Goal: Download file/media

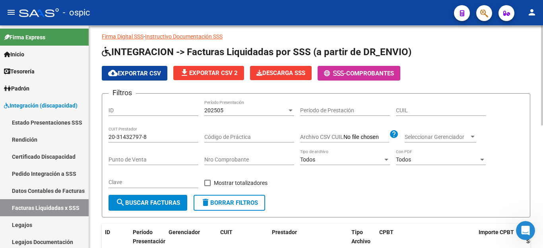
scroll to position [37, 0]
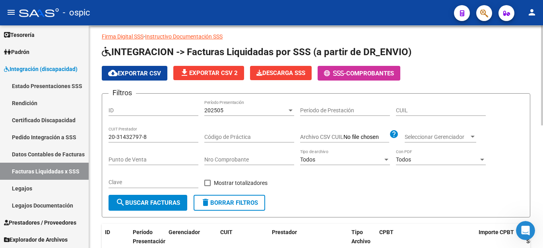
click at [242, 113] on div "202505" at bounding box center [245, 110] width 83 height 7
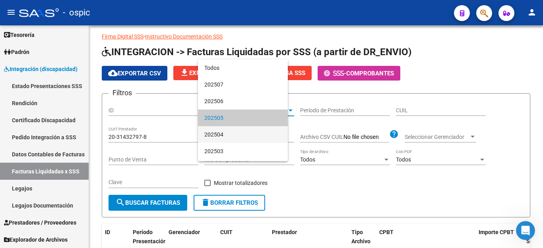
scroll to position [8, 0]
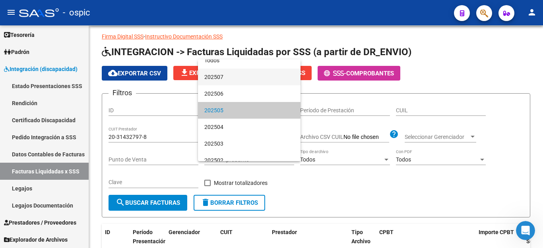
click at [234, 75] on span "202507" at bounding box center [249, 77] width 90 height 17
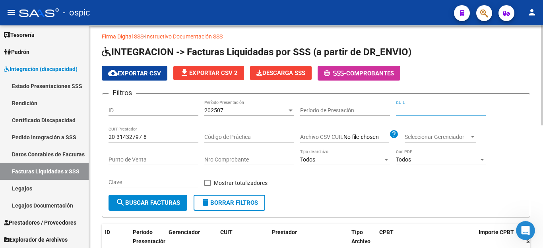
paste input "20-58171385-2"
type input "20-58171385-2"
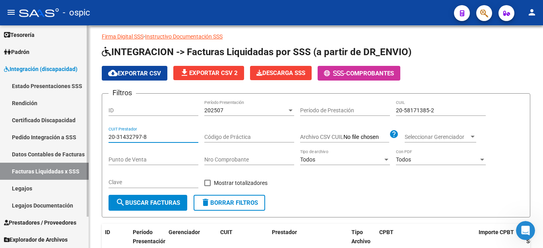
drag, startPoint x: 161, startPoint y: 137, endPoint x: 40, endPoint y: 135, distance: 121.6
click at [40, 135] on mat-sidenav-container "Firma Express Inicio Calendario SSS Instructivos Contacto OS Tesorería Extracto…" at bounding box center [271, 136] width 543 height 223
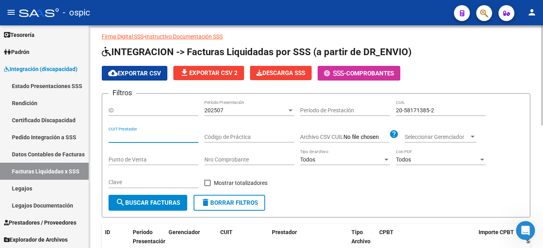
click at [153, 204] on span "search Buscar Facturas" at bounding box center [148, 202] width 64 height 7
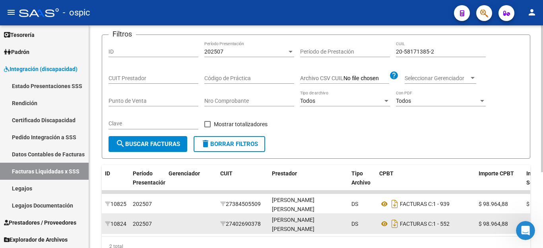
scroll to position [115, 0]
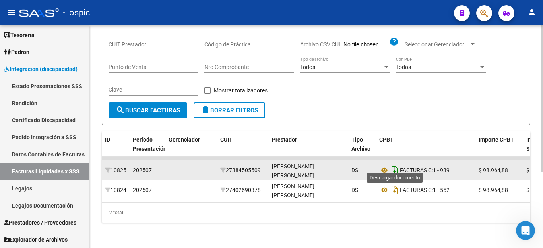
click at [396, 166] on icon "Descargar documento" at bounding box center [394, 170] width 10 height 13
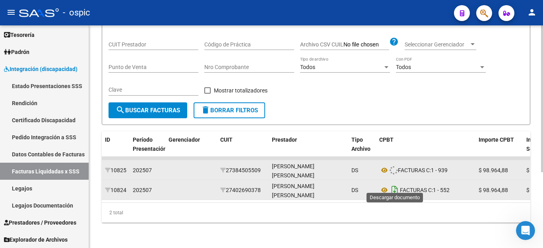
click at [390, 185] on icon "Descargar documento" at bounding box center [394, 190] width 10 height 13
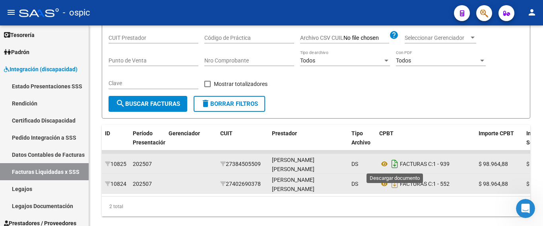
click at [396, 164] on icon "Descargar documento" at bounding box center [394, 163] width 10 height 13
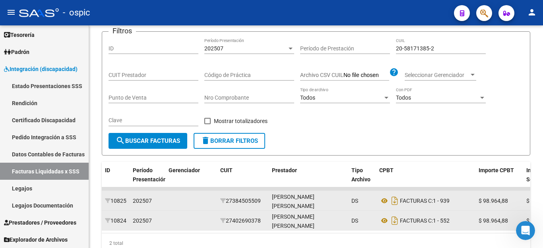
scroll to position [35, 0]
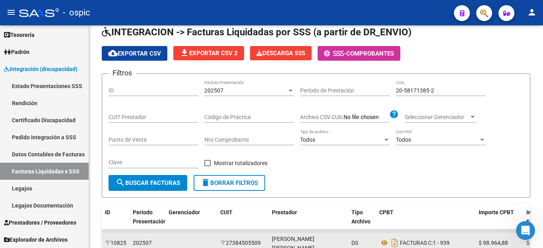
click at [417, 91] on input "20-58171385-2" at bounding box center [441, 90] width 90 height 7
paste input "4029281-8"
click at [131, 185] on span "search Buscar Facturas" at bounding box center [148, 183] width 64 height 7
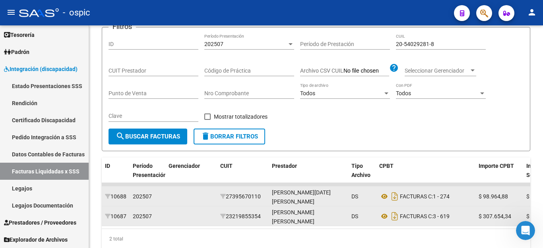
scroll to position [115, 0]
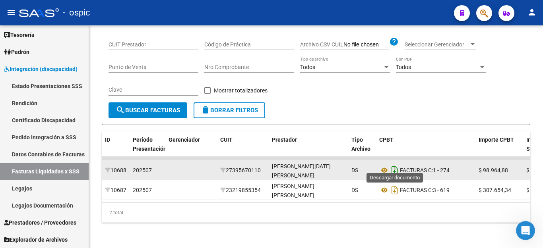
click at [393, 164] on icon "Descargar documento" at bounding box center [394, 170] width 10 height 13
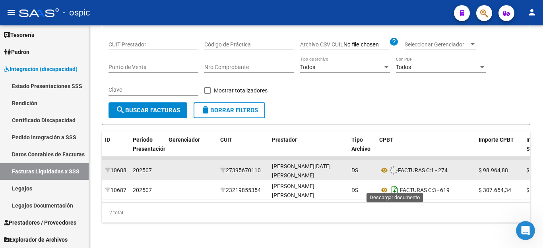
click at [394, 184] on icon "Descargar documento" at bounding box center [394, 190] width 10 height 13
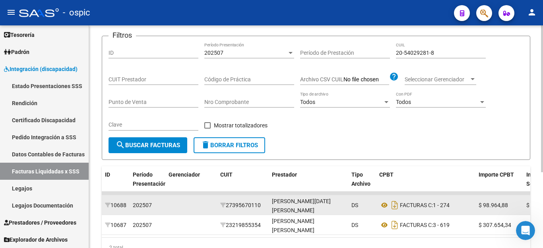
scroll to position [35, 0]
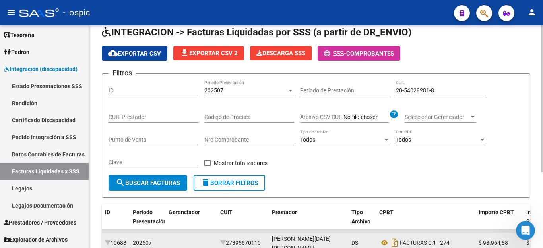
click at [409, 91] on input "20-54029281-8" at bounding box center [441, 90] width 90 height 7
paste input "6867932-7"
type input "20-56867932-7"
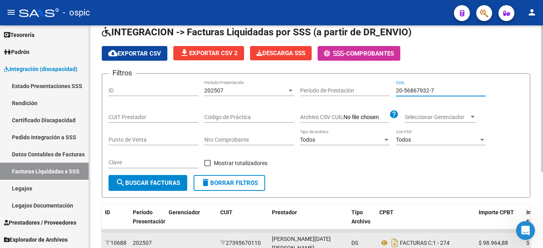
click at [166, 184] on span "search Buscar Facturas" at bounding box center [148, 183] width 64 height 7
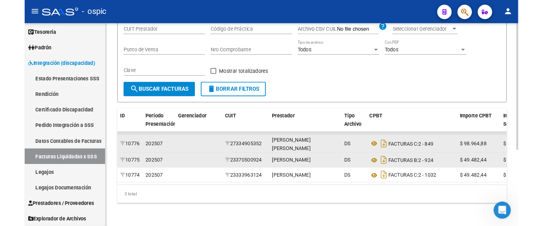
scroll to position [135, 0]
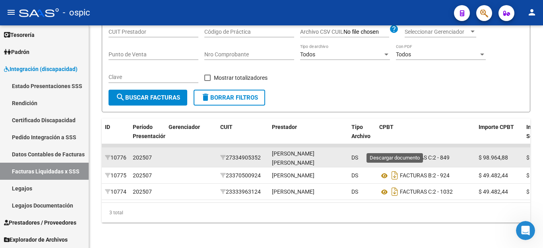
click at [397, 151] on icon "Descargar documento" at bounding box center [394, 157] width 10 height 13
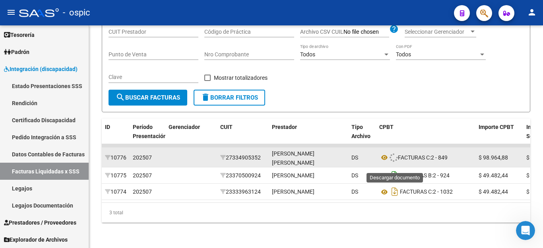
click at [396, 169] on icon "Descargar documento" at bounding box center [394, 175] width 10 height 13
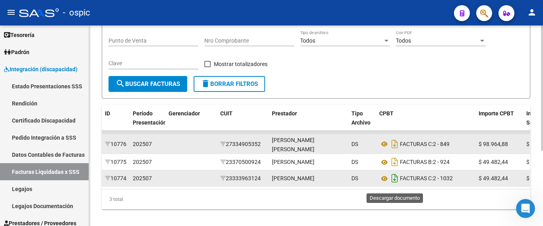
click at [394, 184] on icon "Descargar documento" at bounding box center [394, 178] width 10 height 13
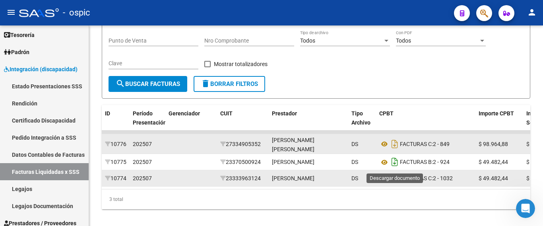
click at [393, 166] on icon "Descargar documento" at bounding box center [394, 161] width 10 height 13
